Goal: Check status

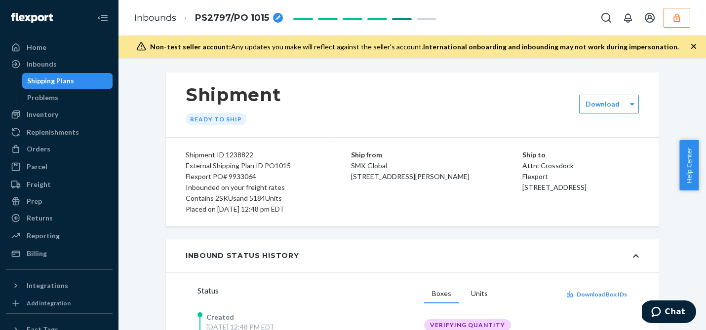
click at [678, 18] on icon "button" at bounding box center [677, 18] width 10 height 10
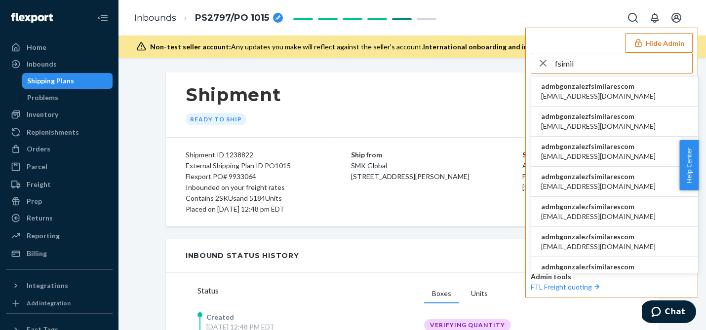
type input "fsimil"
click at [591, 93] on span "[EMAIL_ADDRESS][DOMAIN_NAME]" at bounding box center [598, 96] width 115 height 10
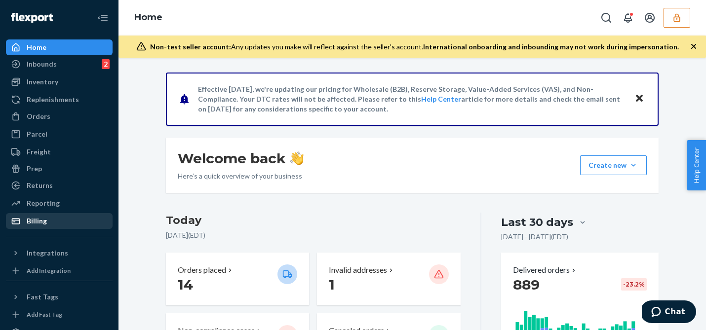
click at [57, 216] on div "Billing" at bounding box center [59, 221] width 105 height 14
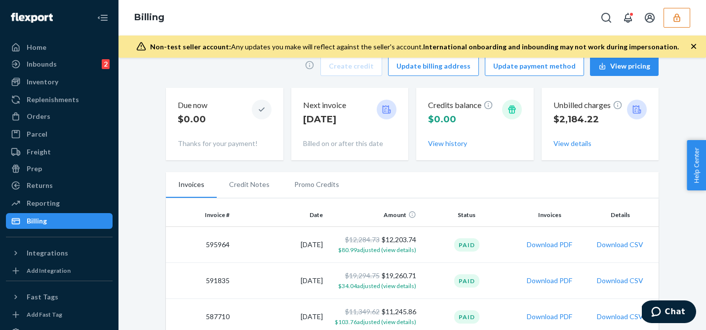
scroll to position [8, 0]
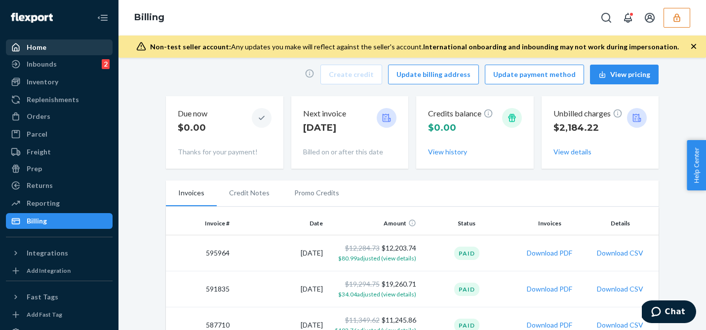
click at [60, 45] on div "Home" at bounding box center [59, 47] width 105 height 14
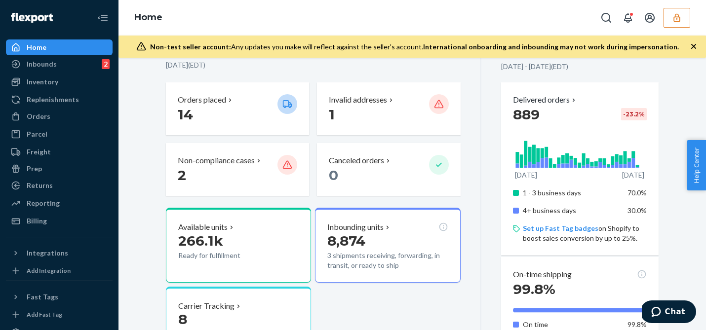
scroll to position [172, 0]
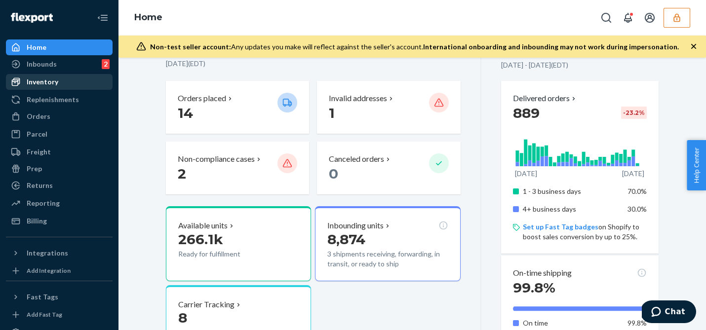
click at [69, 81] on div "Inventory" at bounding box center [59, 82] width 105 height 14
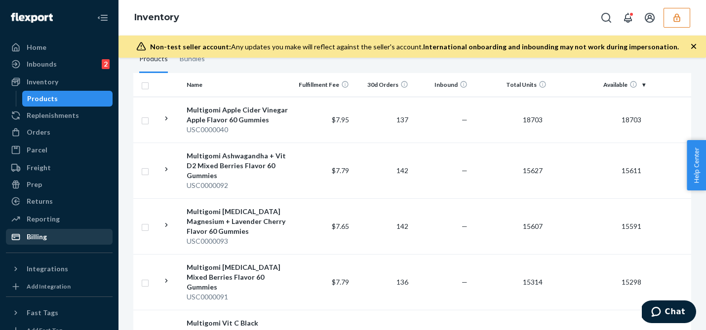
click at [28, 236] on div "Billing" at bounding box center [37, 237] width 20 height 10
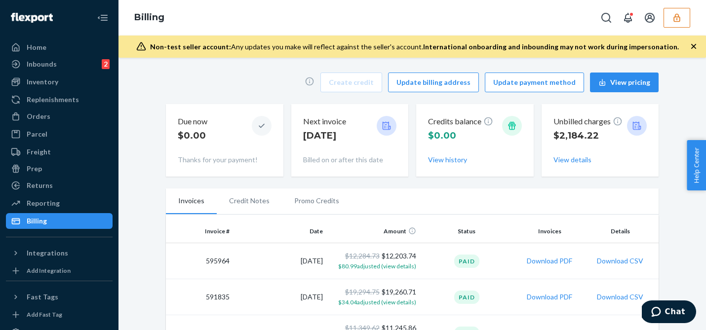
click at [680, 12] on button "button" at bounding box center [676, 18] width 27 height 20
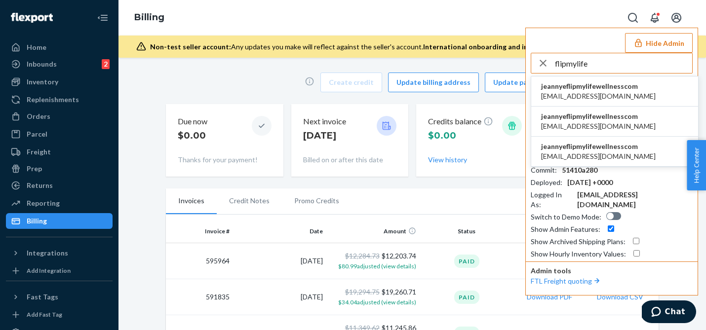
type input "flipmylife"
click at [593, 145] on span "jeannyeflipmylifewellnesscom" at bounding box center [598, 147] width 115 height 10
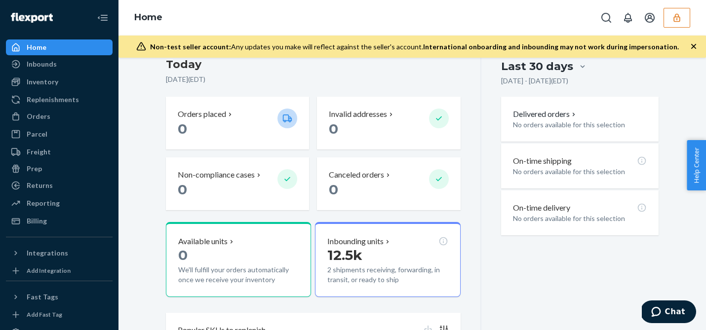
scroll to position [159, 0]
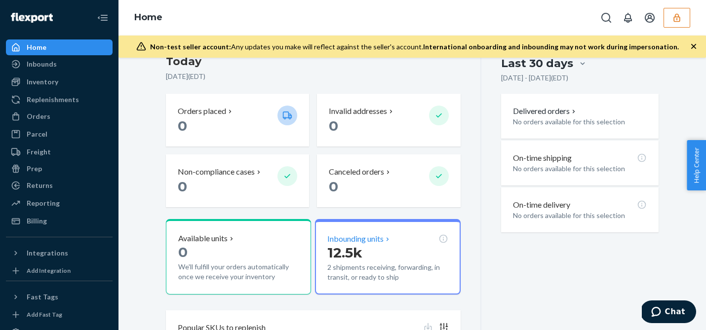
click at [362, 244] on p "12.5k" at bounding box center [387, 253] width 120 height 18
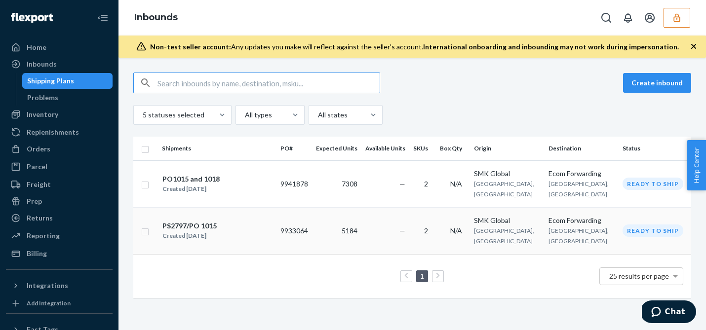
click at [403, 213] on td "—" at bounding box center [385, 230] width 48 height 47
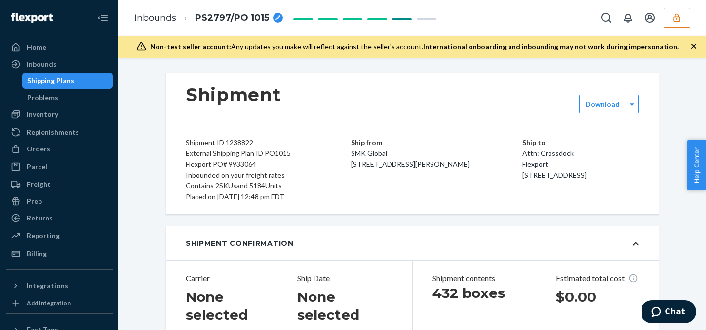
type input "BG1017468925"
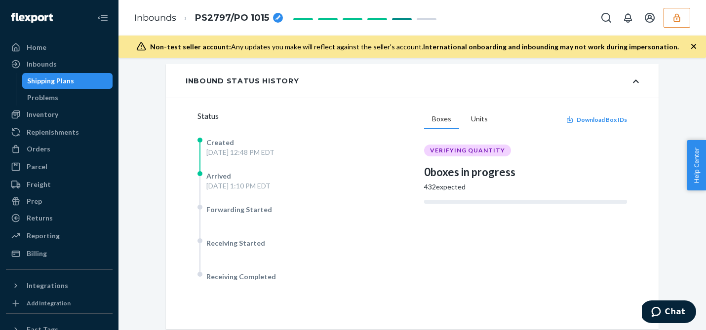
scroll to position [179, 0]
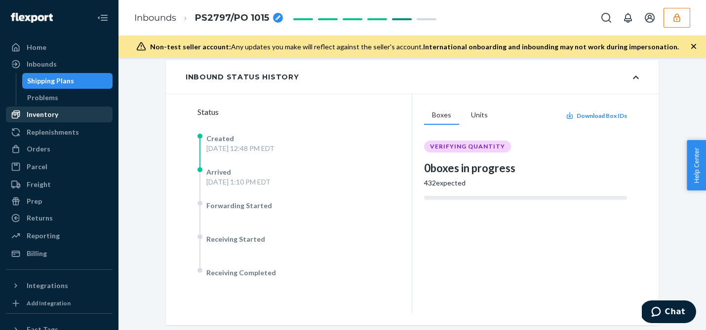
click at [57, 115] on div "Inventory" at bounding box center [59, 115] width 105 height 14
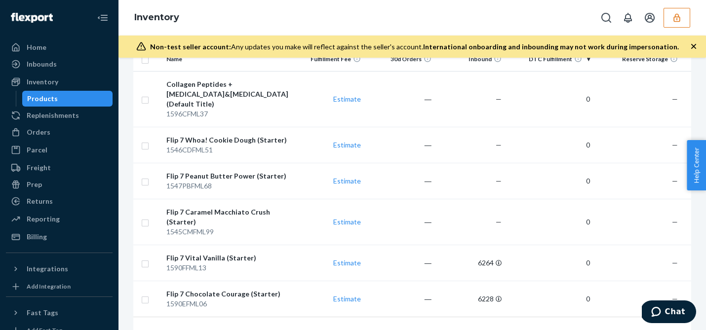
scroll to position [151, 0]
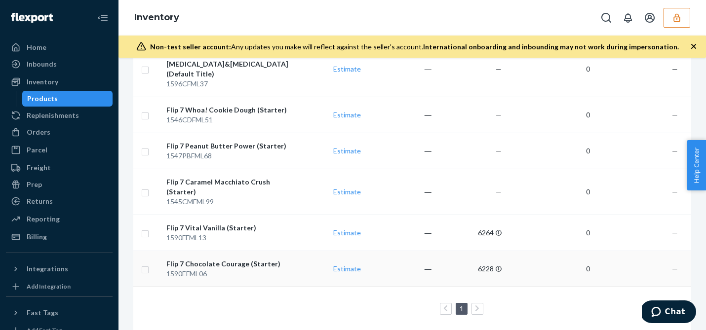
click at [450, 265] on td "6228" at bounding box center [470, 269] width 71 height 36
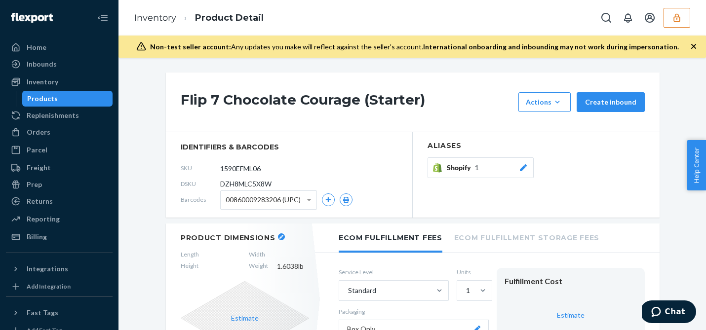
click at [676, 14] on icon "button" at bounding box center [676, 17] width 6 height 8
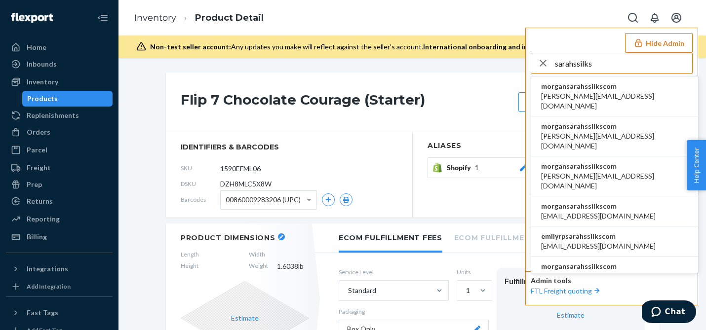
type input "sarahssilks"
click at [599, 89] on span "morgansarahssilkscom" at bounding box center [614, 86] width 147 height 10
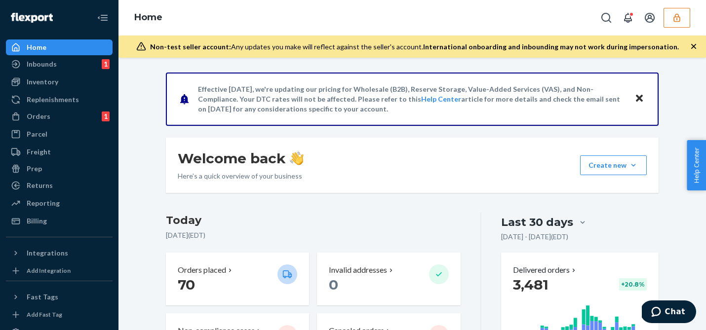
click at [81, 212] on div "Reporting Reports Analytics" at bounding box center [59, 203] width 107 height 17
click at [80, 213] on ul "Home Inbounds 1 Shipping Plans Problems 1 Inventory Products Replenishments Ord…" at bounding box center [59, 134] width 107 height 190
click at [77, 217] on div "Billing" at bounding box center [59, 221] width 105 height 14
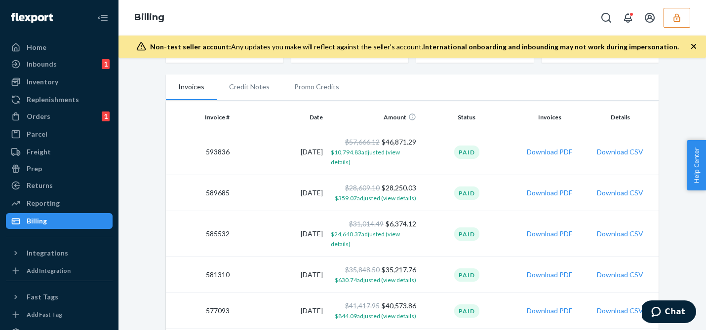
scroll to position [112, 0]
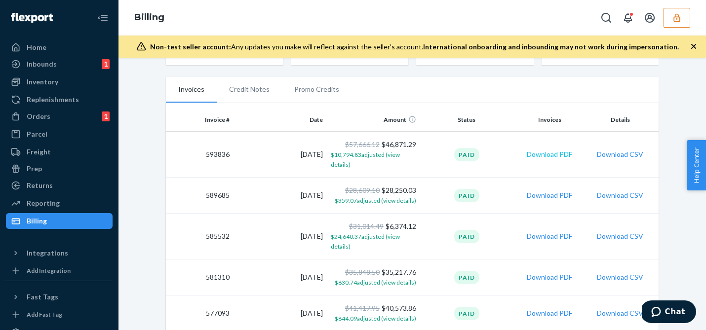
click at [558, 156] on button "Download PDF" at bounding box center [549, 155] width 45 height 10
click at [66, 48] on div "Home" at bounding box center [59, 47] width 105 height 14
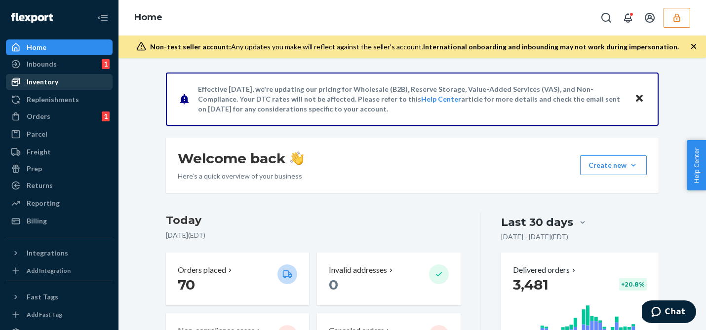
click at [65, 79] on div "Inventory" at bounding box center [59, 82] width 105 height 14
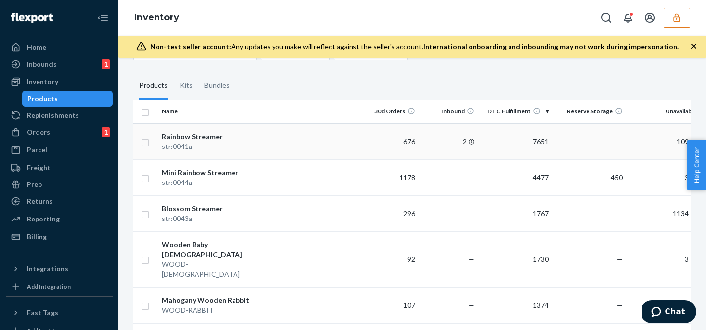
scroll to position [132, 0]
click at [317, 146] on td at bounding box center [314, 141] width 91 height 36
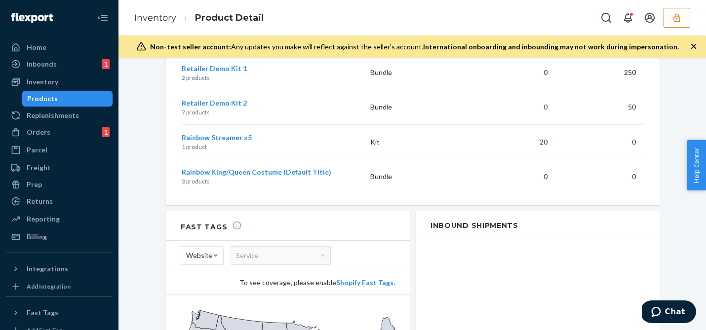
scroll to position [1118, 0]
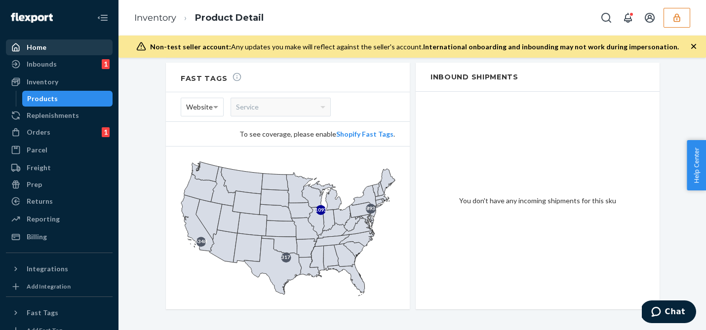
click at [71, 44] on div "Home" at bounding box center [59, 47] width 105 height 14
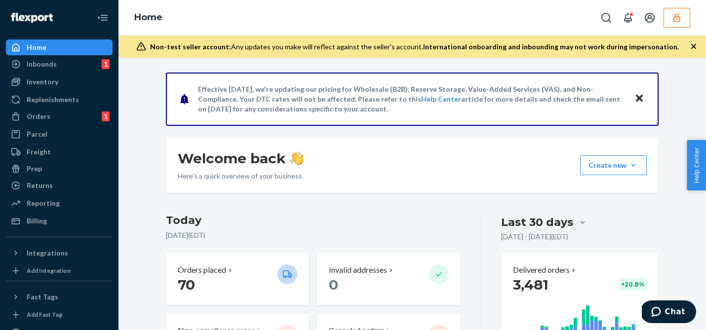
click at [678, 18] on icon "button" at bounding box center [677, 18] width 10 height 10
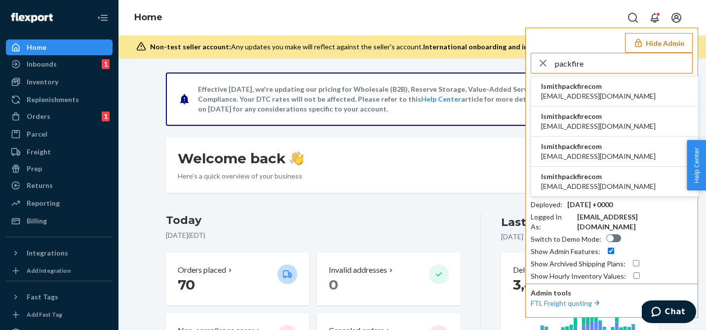
type input "packfire"
click at [585, 187] on span "rlarocco@packfire.com" at bounding box center [598, 187] width 115 height 10
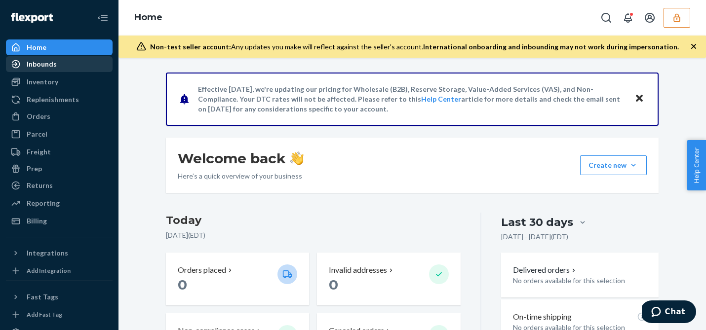
click at [55, 66] on div "Inbounds" at bounding box center [59, 64] width 105 height 14
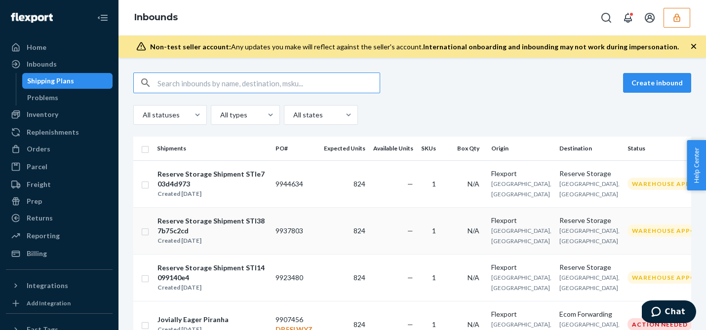
scroll to position [394, 0]
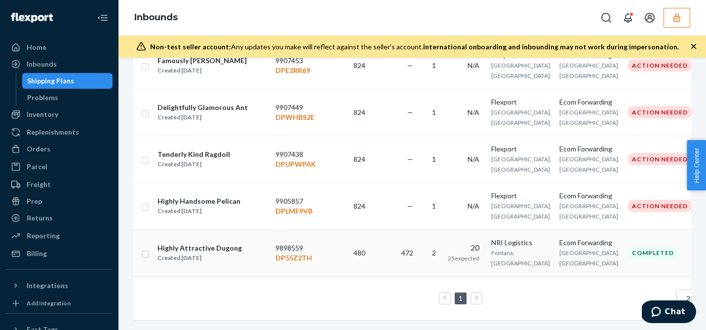
click at [422, 254] on td "2" at bounding box center [430, 253] width 27 height 47
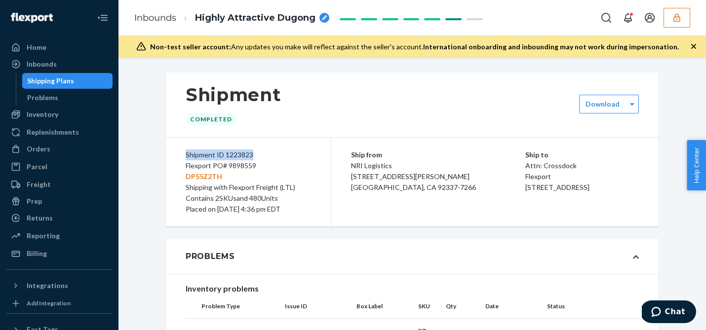
drag, startPoint x: 254, startPoint y: 155, endPoint x: 184, endPoint y: 156, distance: 70.6
click at [184, 156] on div "Shipment ID 1223823 Flexport PO# 9898559 DP55Z2TH Shipping with Flexport Freigh…" at bounding box center [248, 182] width 165 height 89
copy div "Shipment ID 1223823"
drag, startPoint x: 257, startPoint y: 161, endPoint x: 182, endPoint y: 162, distance: 75.0
click at [182, 162] on div "Shipment ID 1223823 Flexport PO# 9898559 DP55Z2TH Shipping with Flexport Freigh…" at bounding box center [248, 182] width 165 height 89
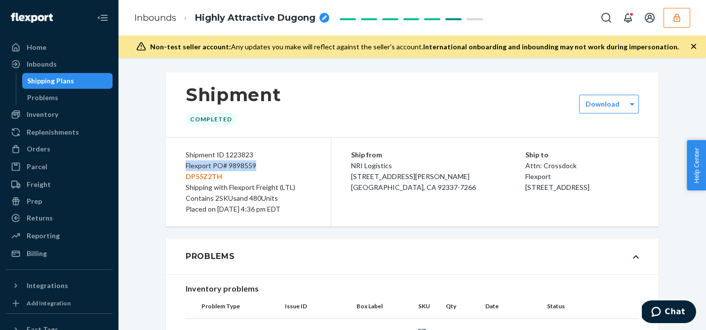
copy div "Flexport PO# 9898559"
click at [59, 52] on div "Home" at bounding box center [59, 47] width 105 height 14
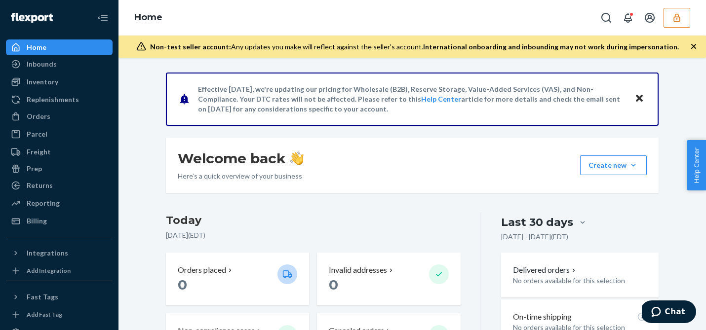
click at [676, 17] on icon "button" at bounding box center [676, 17] width 6 height 8
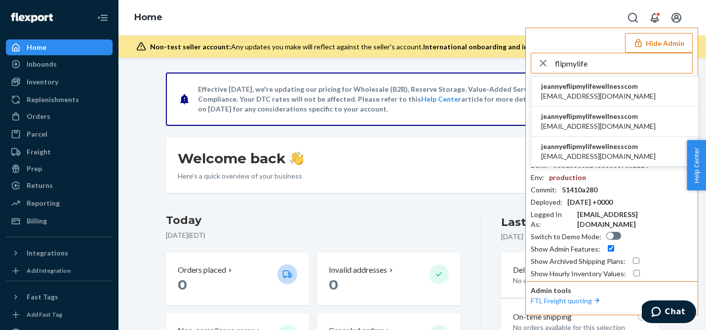
type input "flipmylife"
click at [591, 150] on span "jeannyeflipmylifewellnesscom" at bounding box center [598, 147] width 115 height 10
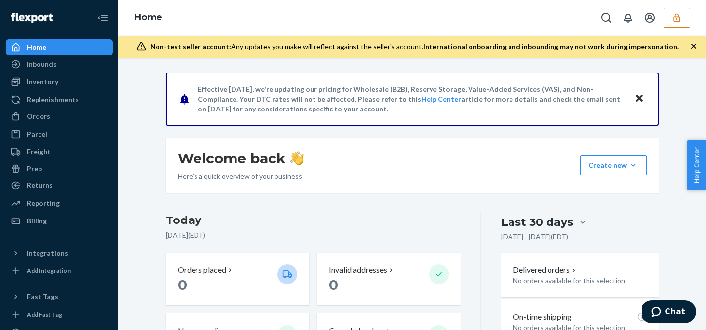
scroll to position [105, 0]
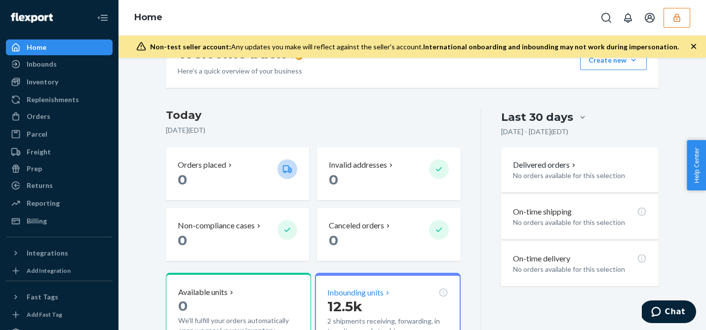
click at [380, 302] on p "12.5k" at bounding box center [387, 307] width 120 height 18
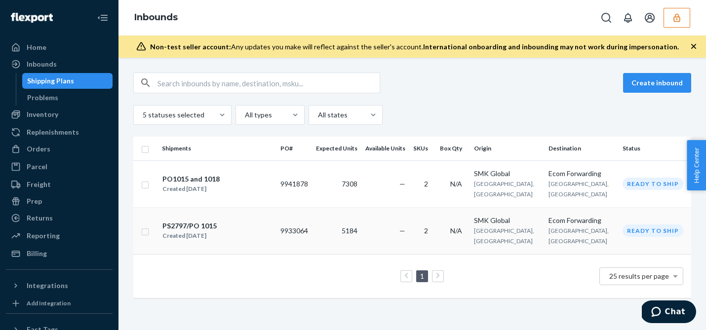
click at [266, 221] on div "PS2797/PO 1015 Created Sep 11, 2025" at bounding box center [217, 231] width 111 height 21
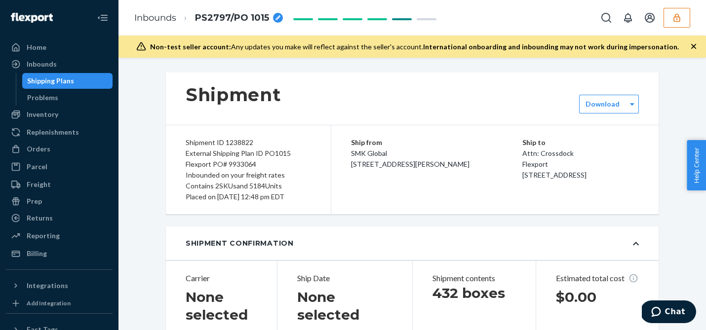
type input "BG1017468925"
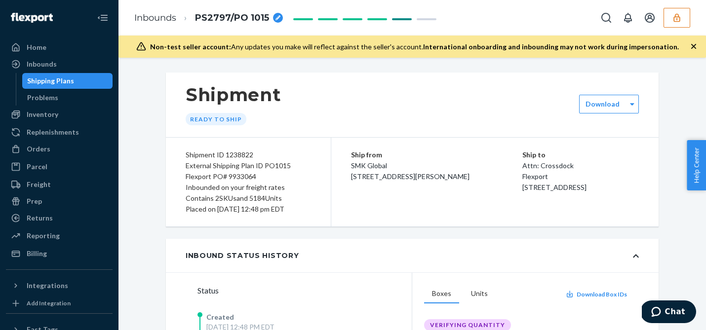
scroll to position [111, 0]
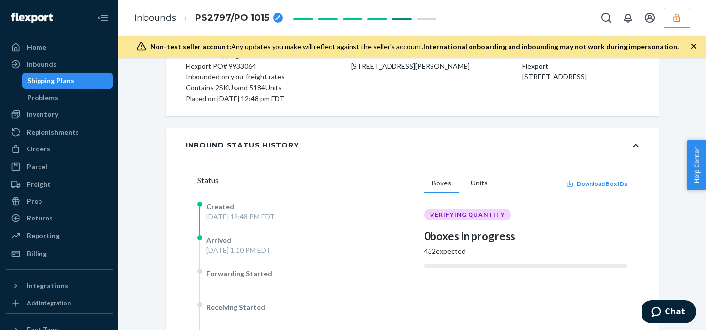
click at [64, 77] on div "Shipping Plans" at bounding box center [50, 81] width 47 height 10
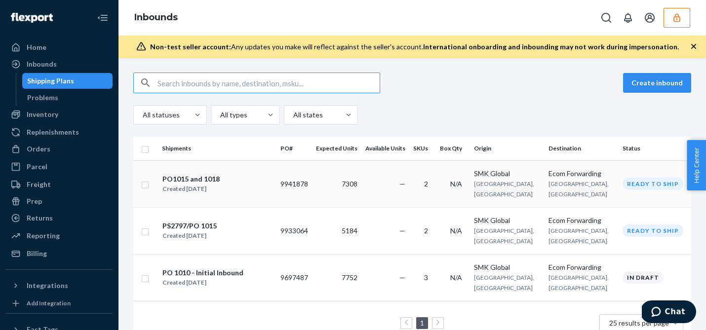
click at [405, 181] on td "—" at bounding box center [385, 183] width 48 height 47
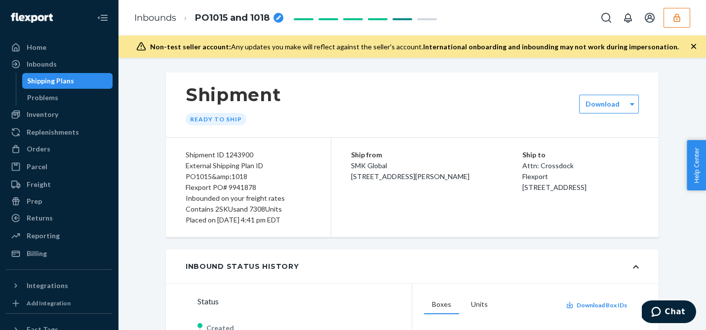
scroll to position [88, 0]
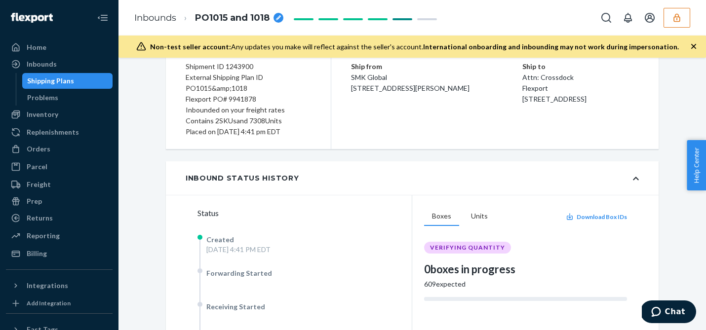
click at [60, 79] on div "Shipping Plans" at bounding box center [50, 81] width 47 height 10
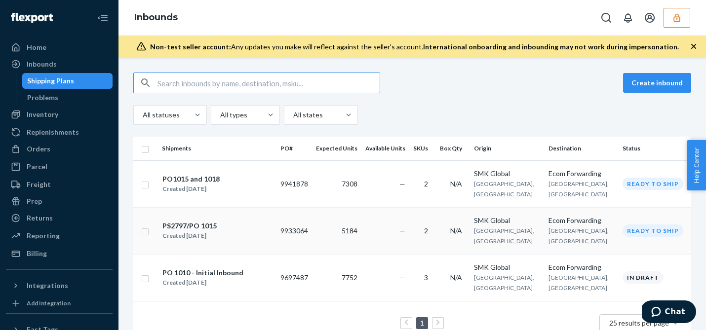
click at [405, 227] on span "—" at bounding box center [402, 231] width 6 height 8
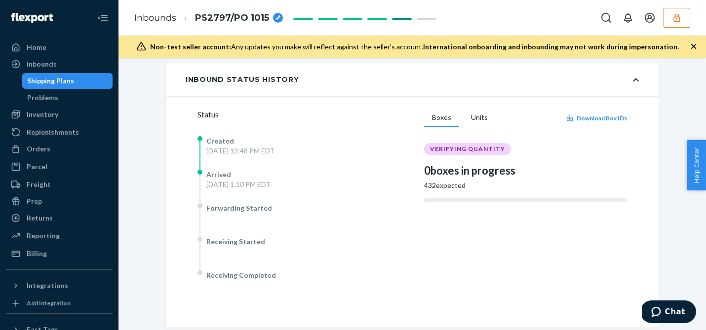
scroll to position [174, 0]
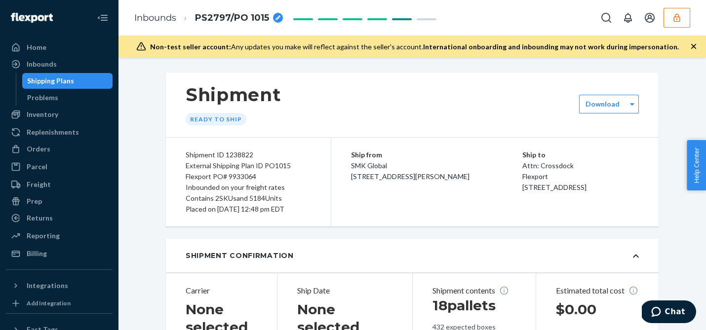
type input "BG1017468925"
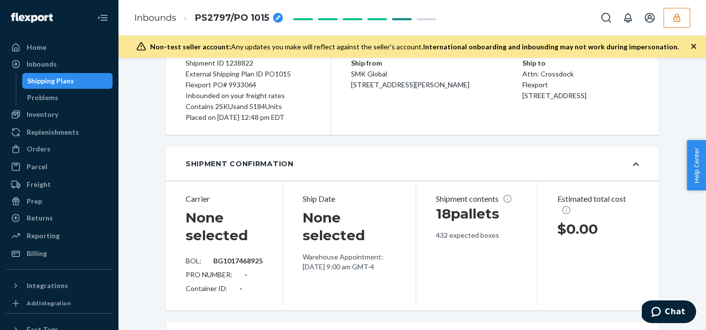
scroll to position [105, 0]
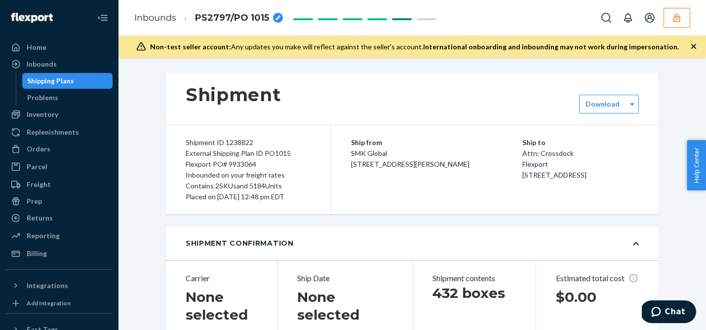
type input "BG1017468925"
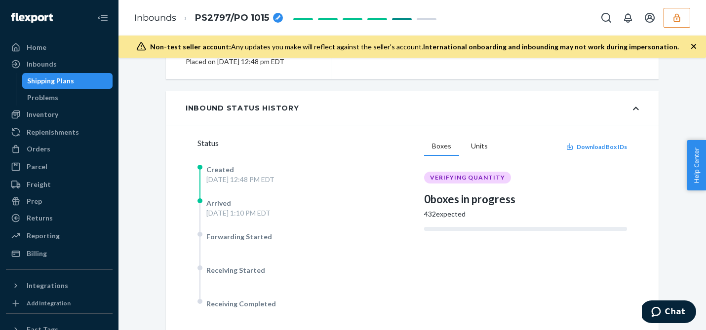
scroll to position [173, 0]
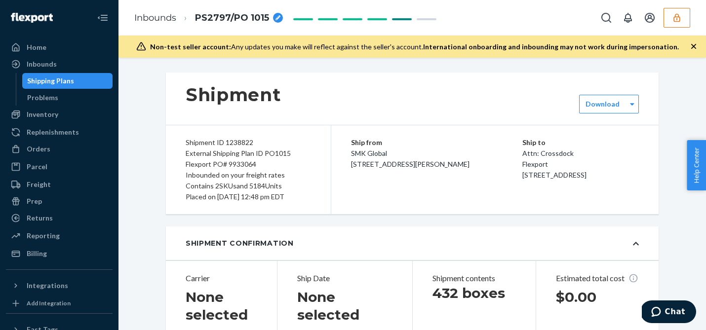
type input "BG1017468925"
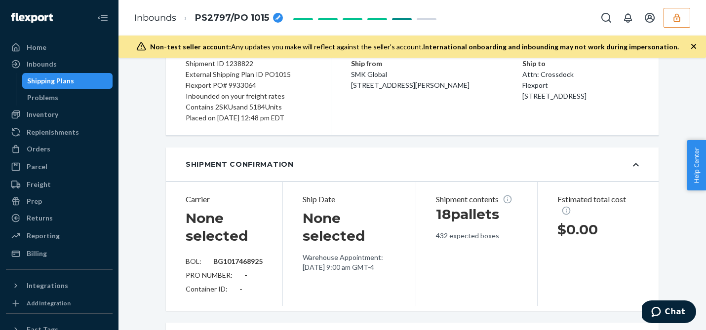
scroll to position [93, 0]
